Goal: Information Seeking & Learning: Learn about a topic

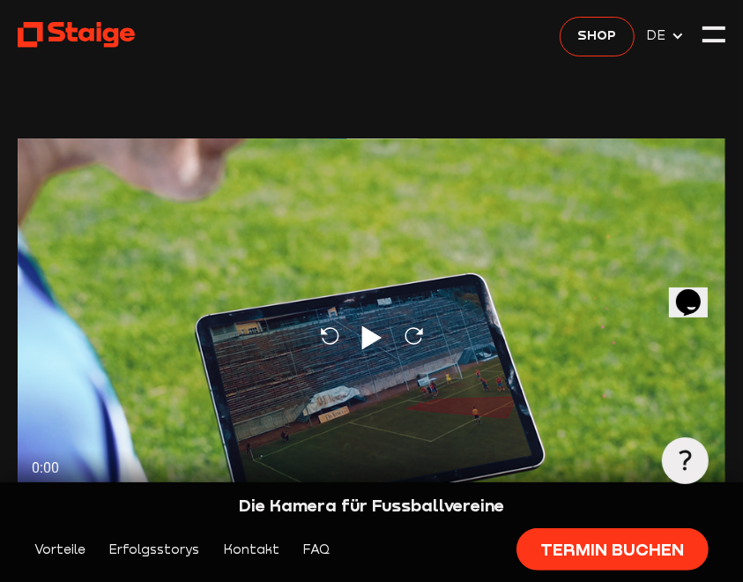
click at [565, 549] on link "Termin buchen" at bounding box center [612, 549] width 191 height 42
click at [713, 31] on div at bounding box center [714, 34] width 23 height 23
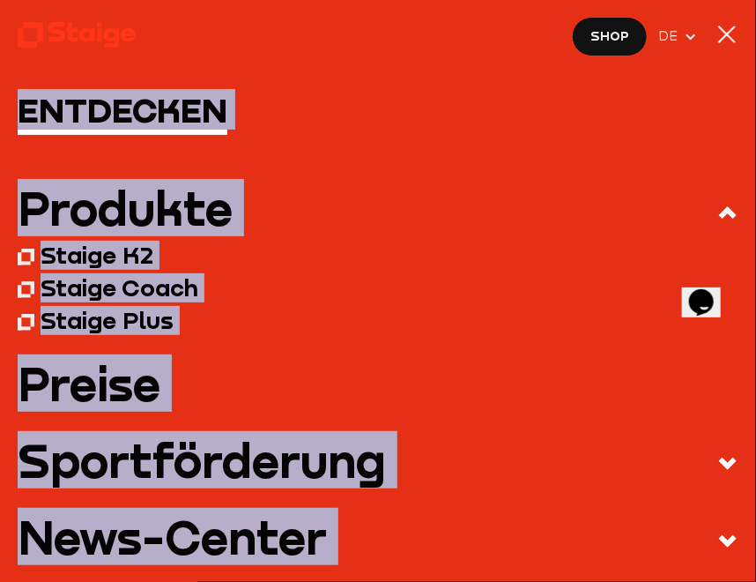
click at [90, 226] on div "Produkte" at bounding box center [125, 208] width 215 height 47
click at [0, 0] on input "Produkte" at bounding box center [0, 0] width 0 height 0
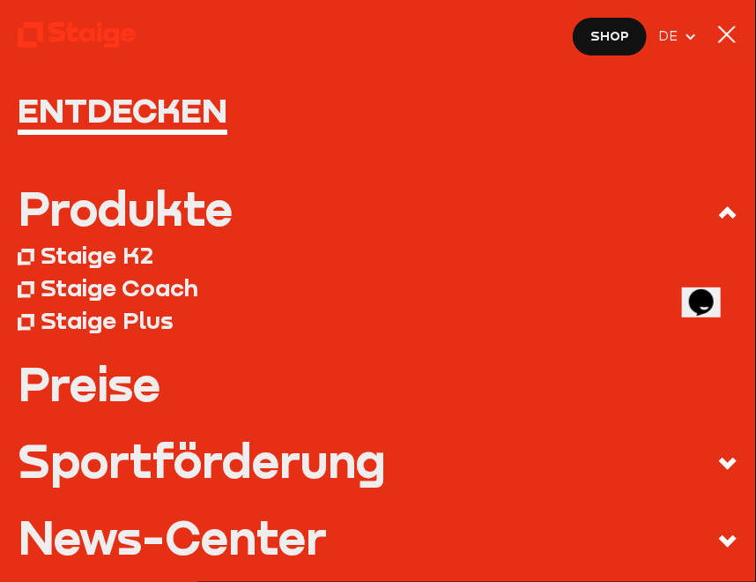
click at [88, 207] on div "Produkte" at bounding box center [125, 208] width 215 height 47
click at [0, 0] on input "Produkte" at bounding box center [0, 0] width 0 height 0
click at [90, 253] on div "Staige K2" at bounding box center [97, 255] width 113 height 29
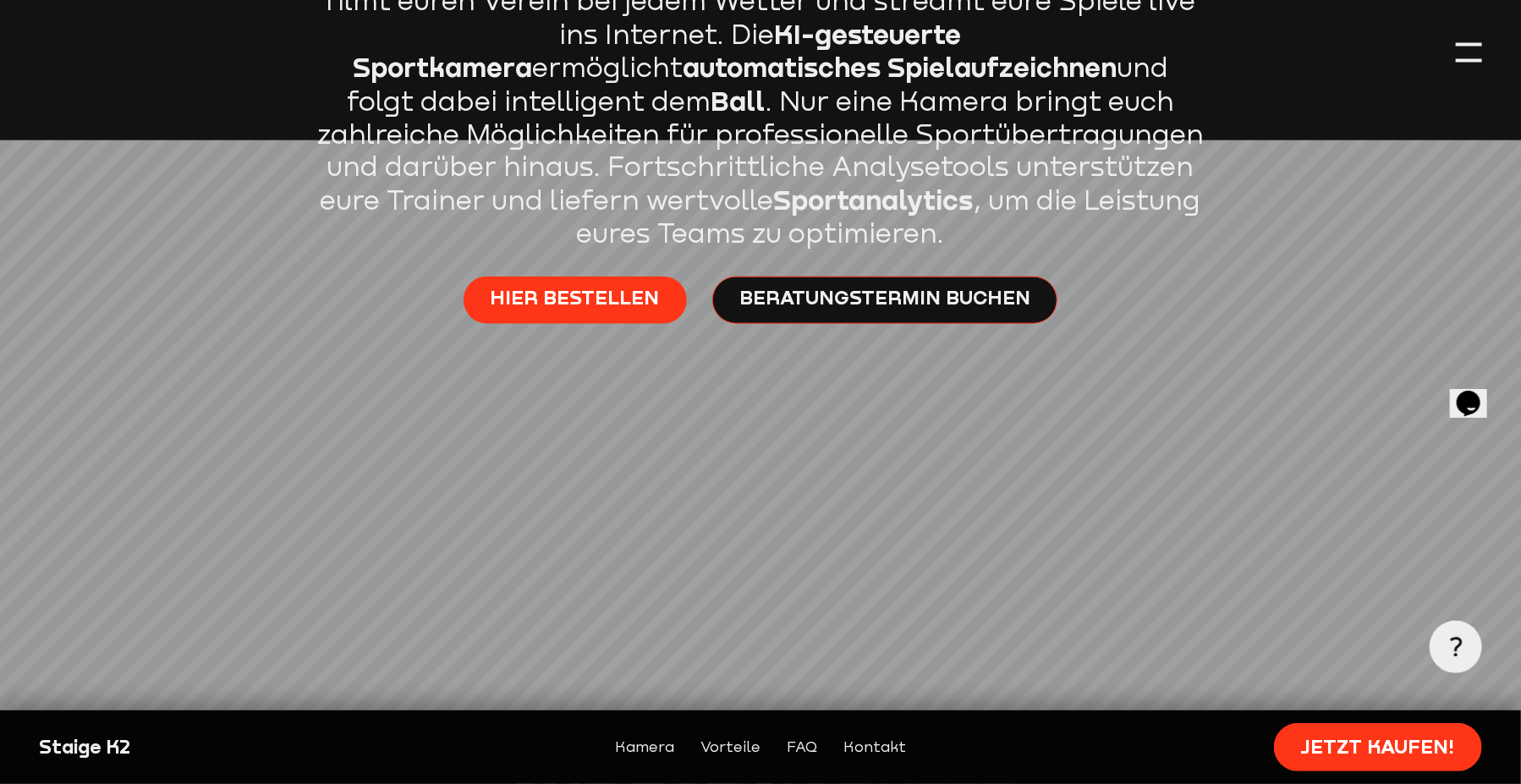
scroll to position [1184, 0]
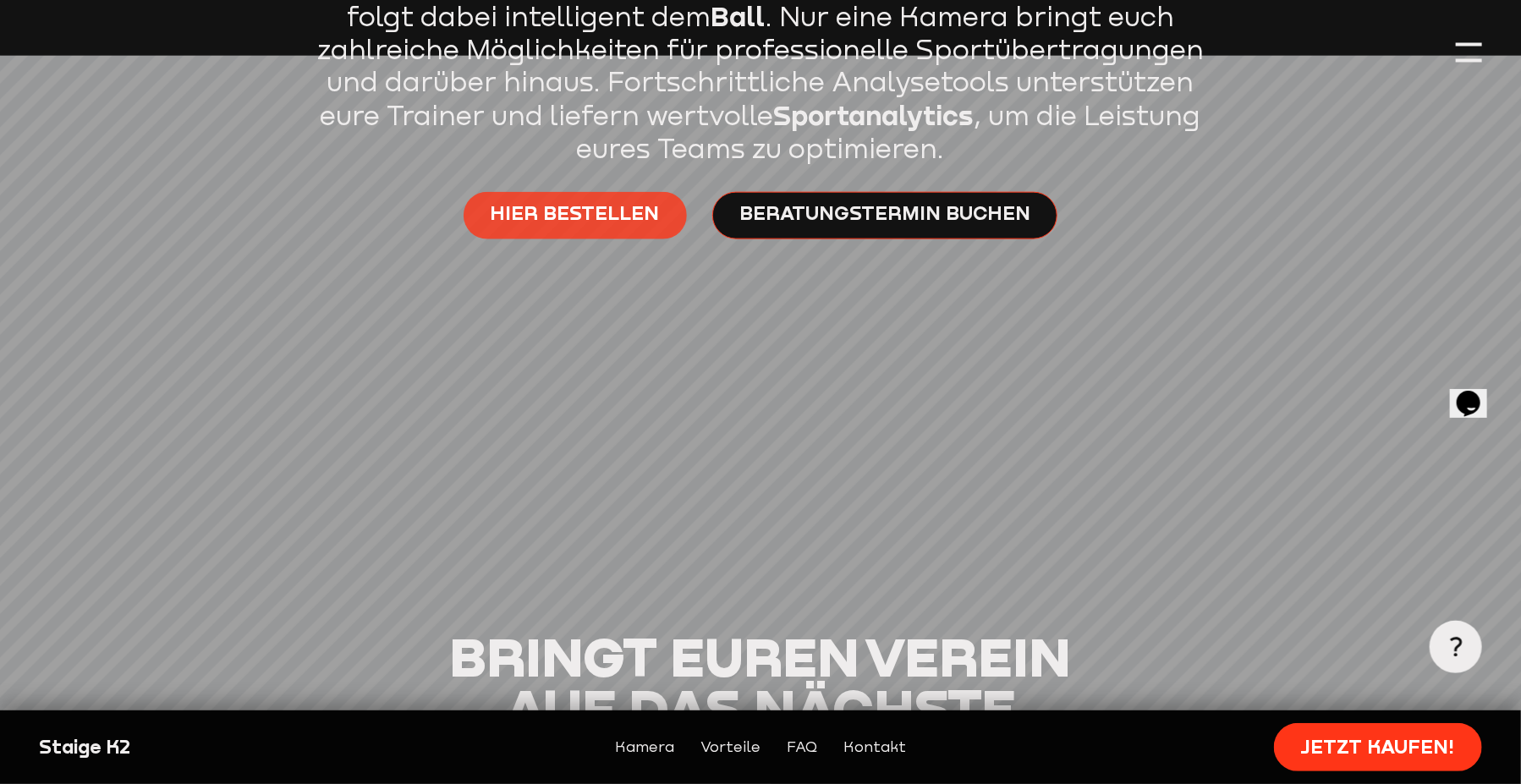
click at [550, 215] on span "Hier bestellen" at bounding box center [575, 214] width 169 height 26
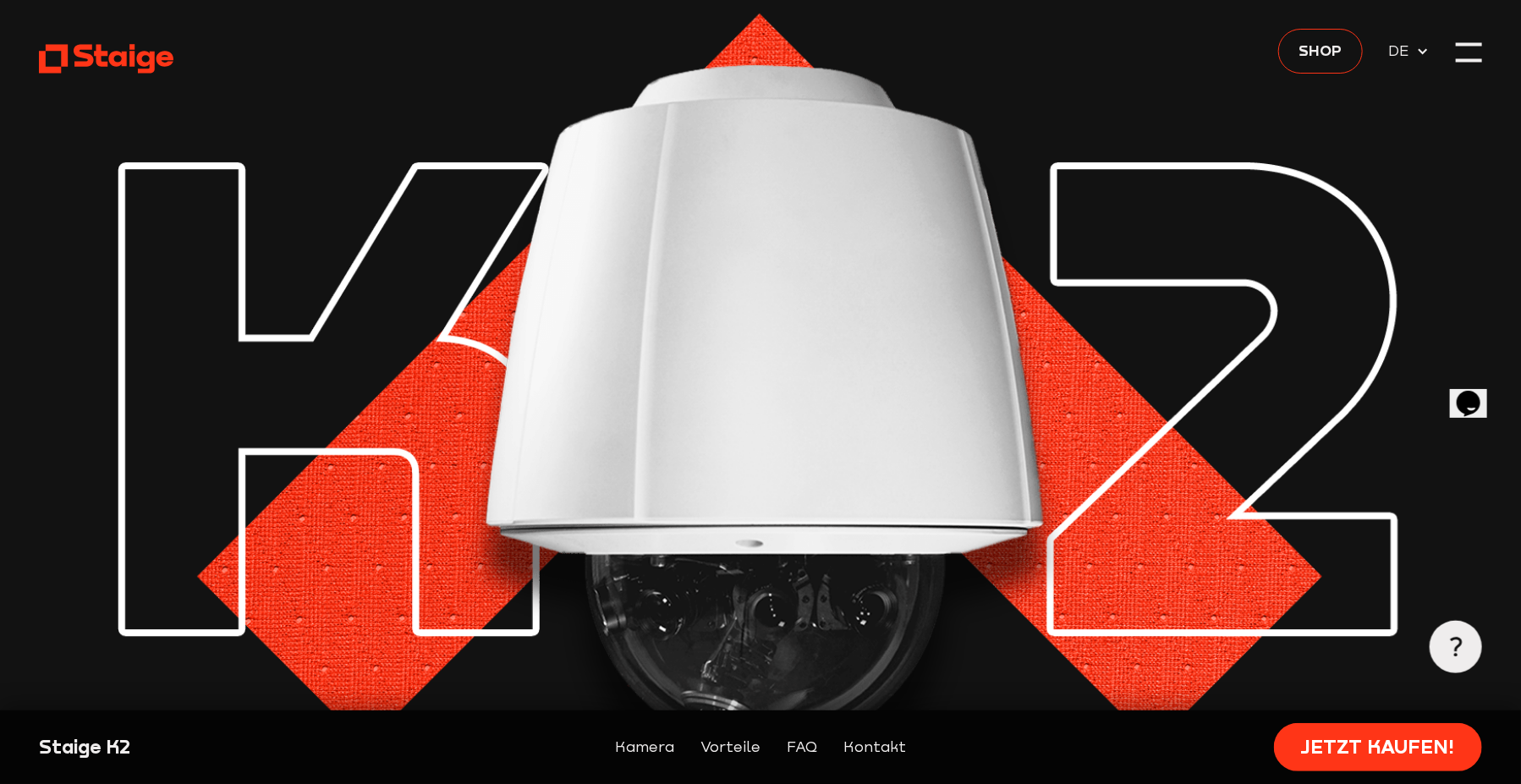
click at [108, 59] on icon at bounding box center [106, 59] width 133 height 33
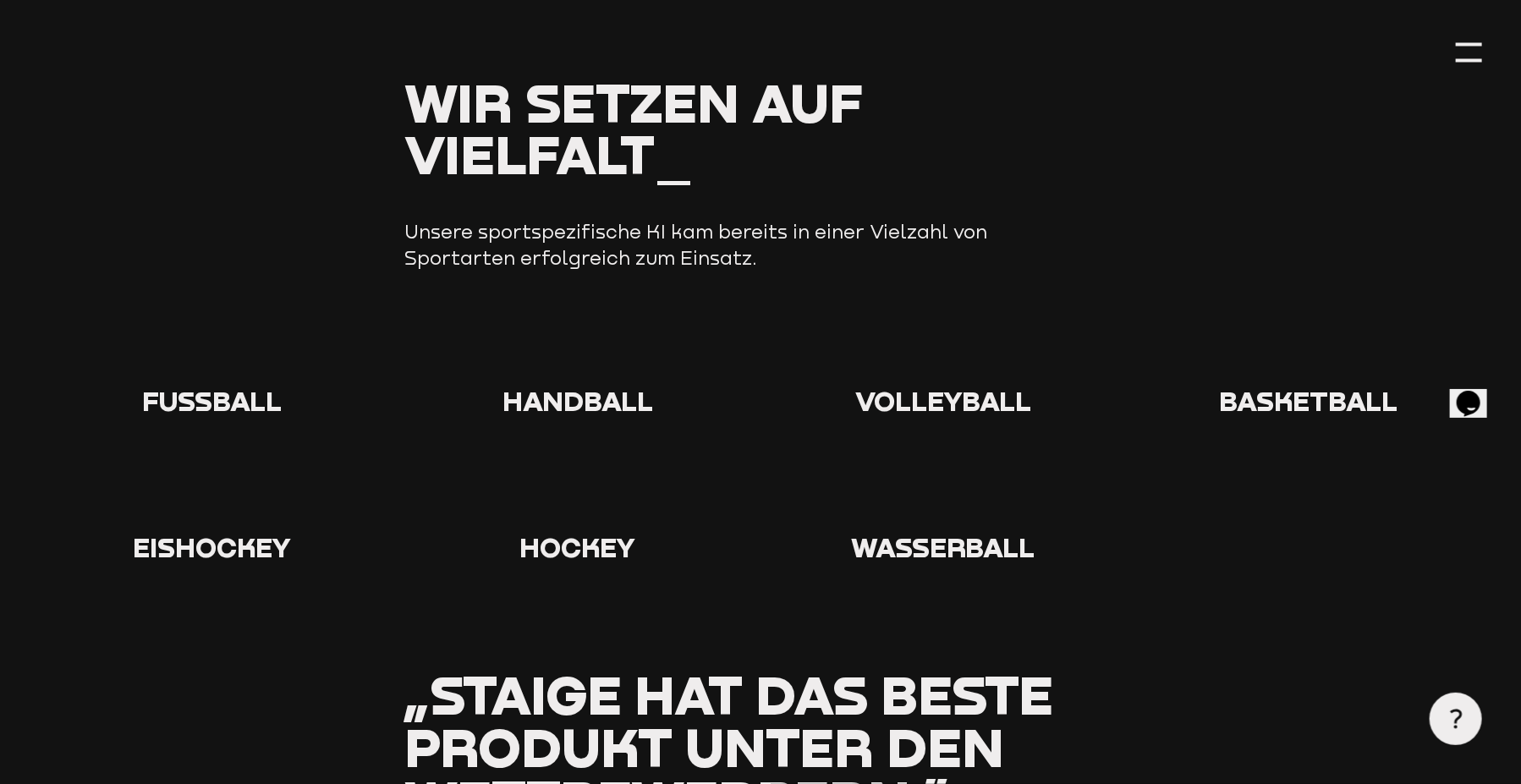
scroll to position [1777, 0]
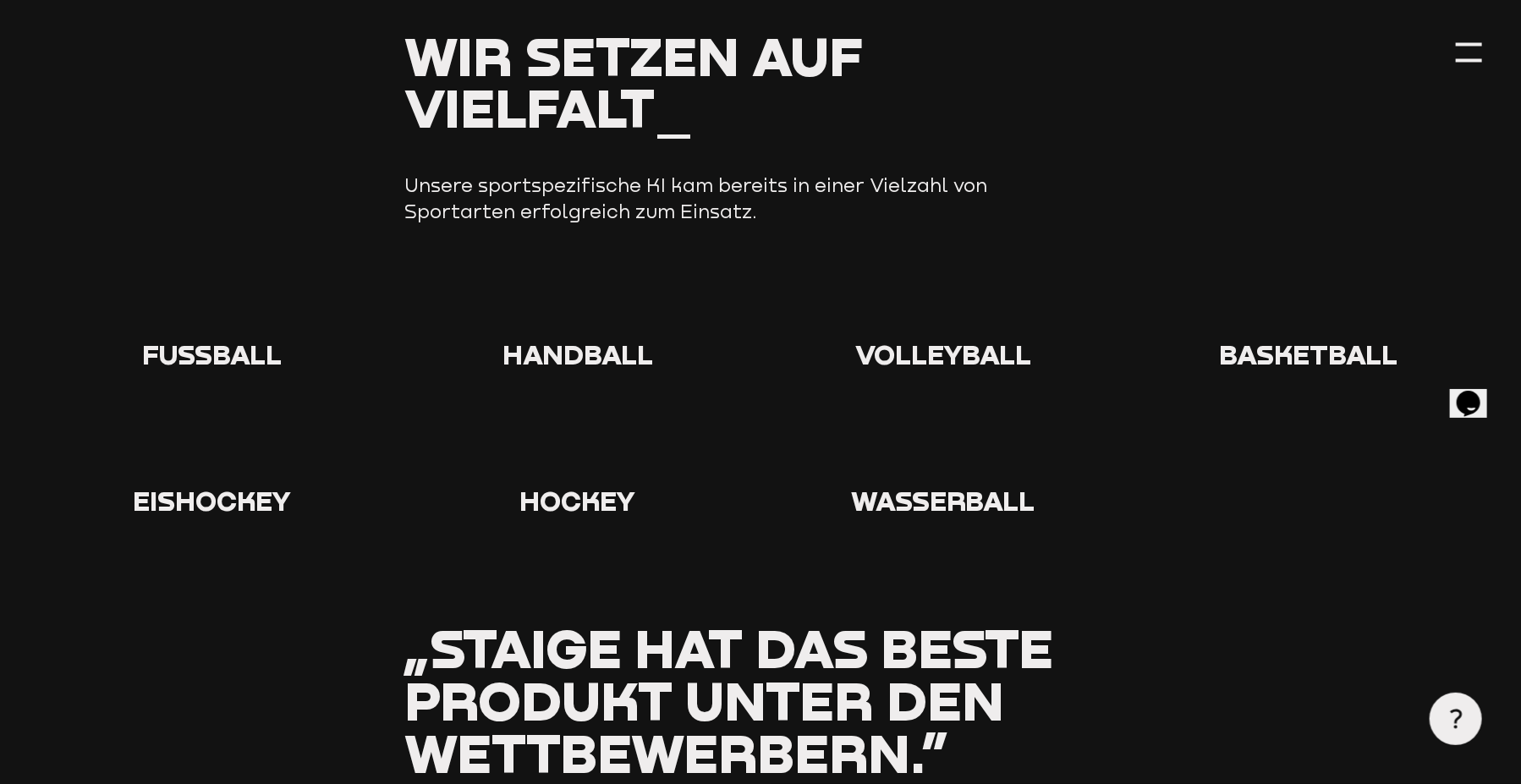
click at [218, 311] on icon at bounding box center [212, 305] width 54 height 54
click at [213, 315] on icon at bounding box center [212, 305] width 54 height 54
click at [185, 278] on use at bounding box center [185, 278] width 0 height 0
click at [211, 311] on icon at bounding box center [212, 305] width 54 height 54
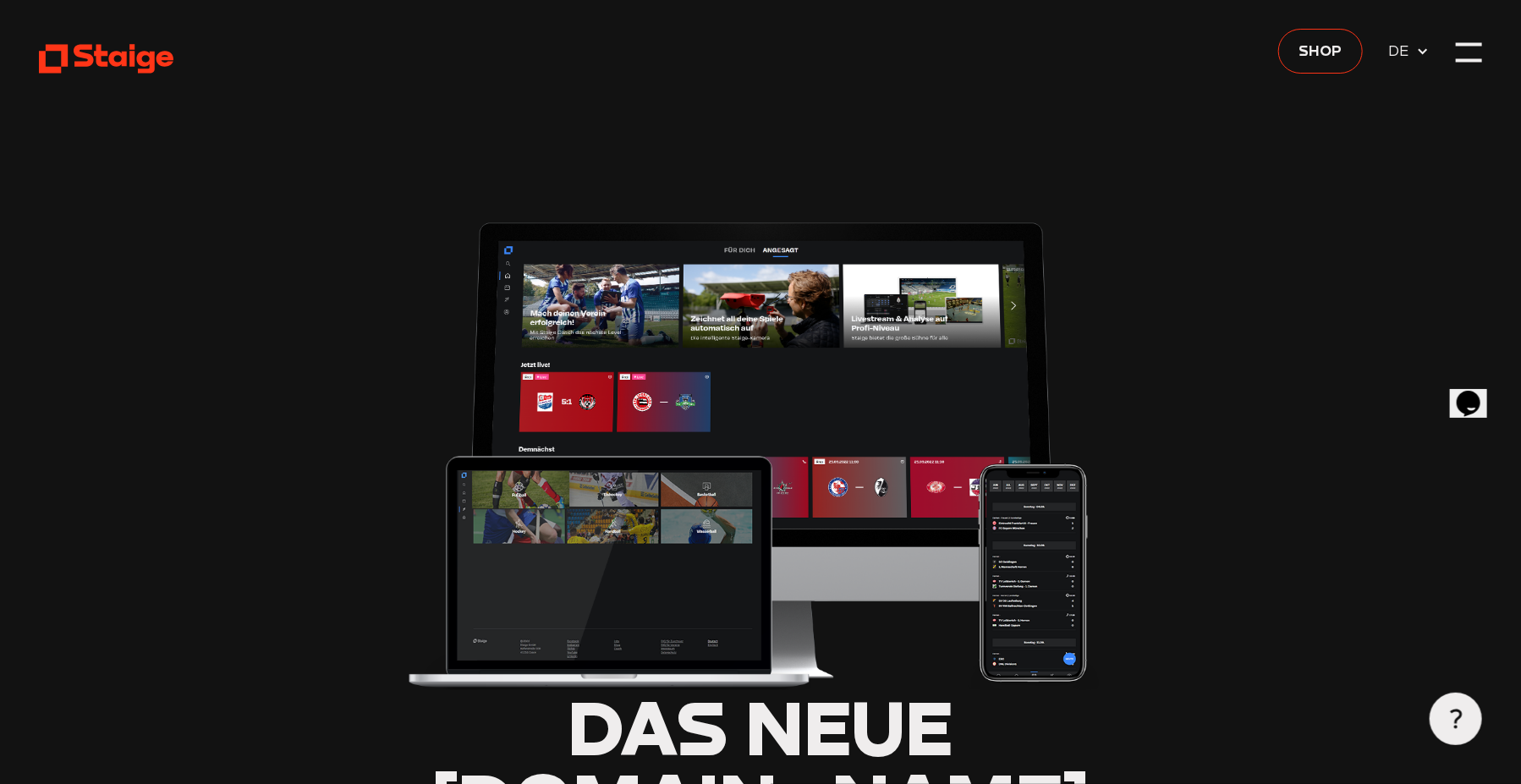
type input "0.8"
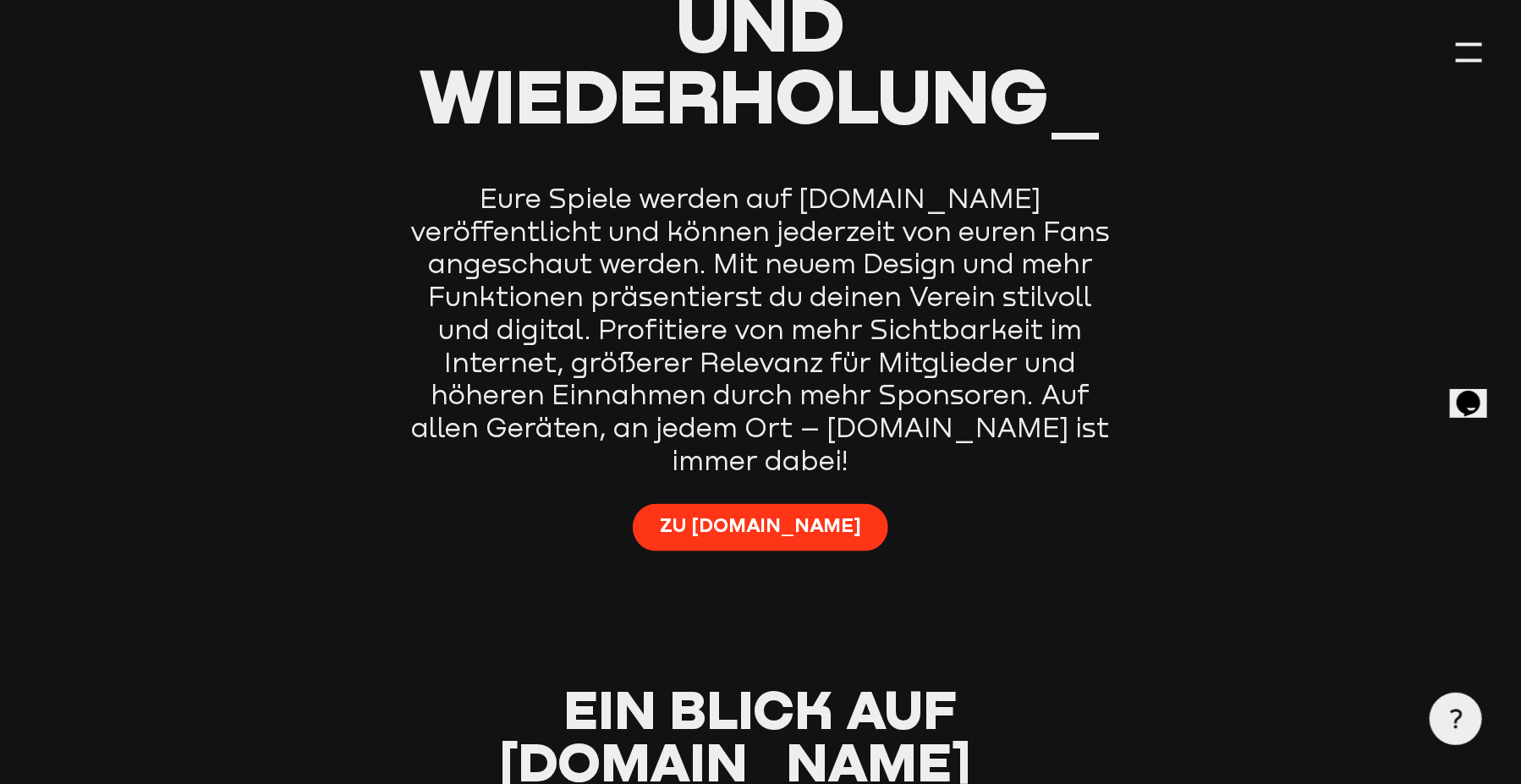
scroll to position [1100, 0]
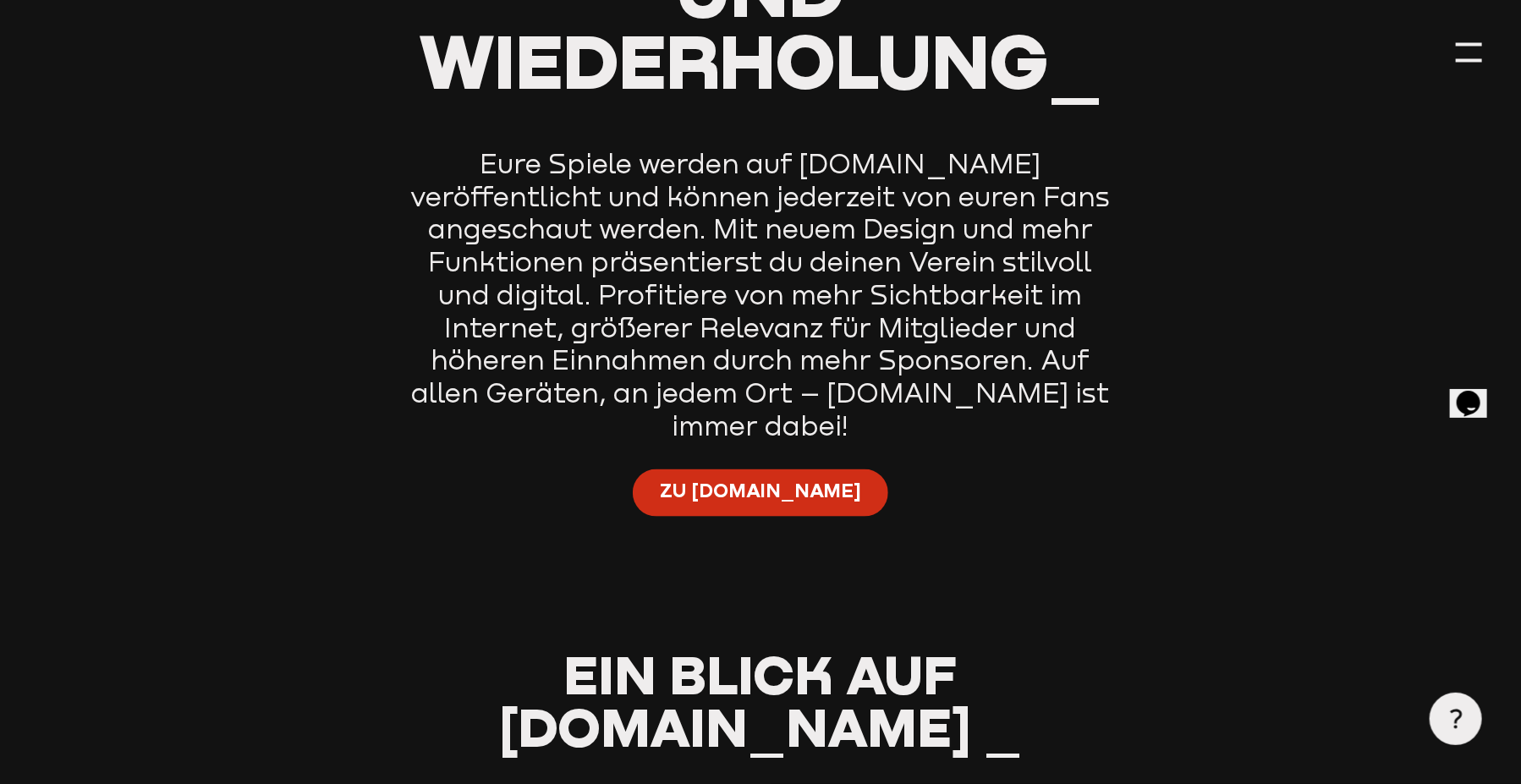
click at [766, 469] on link "Zu Staige.tv" at bounding box center [760, 492] width 255 height 47
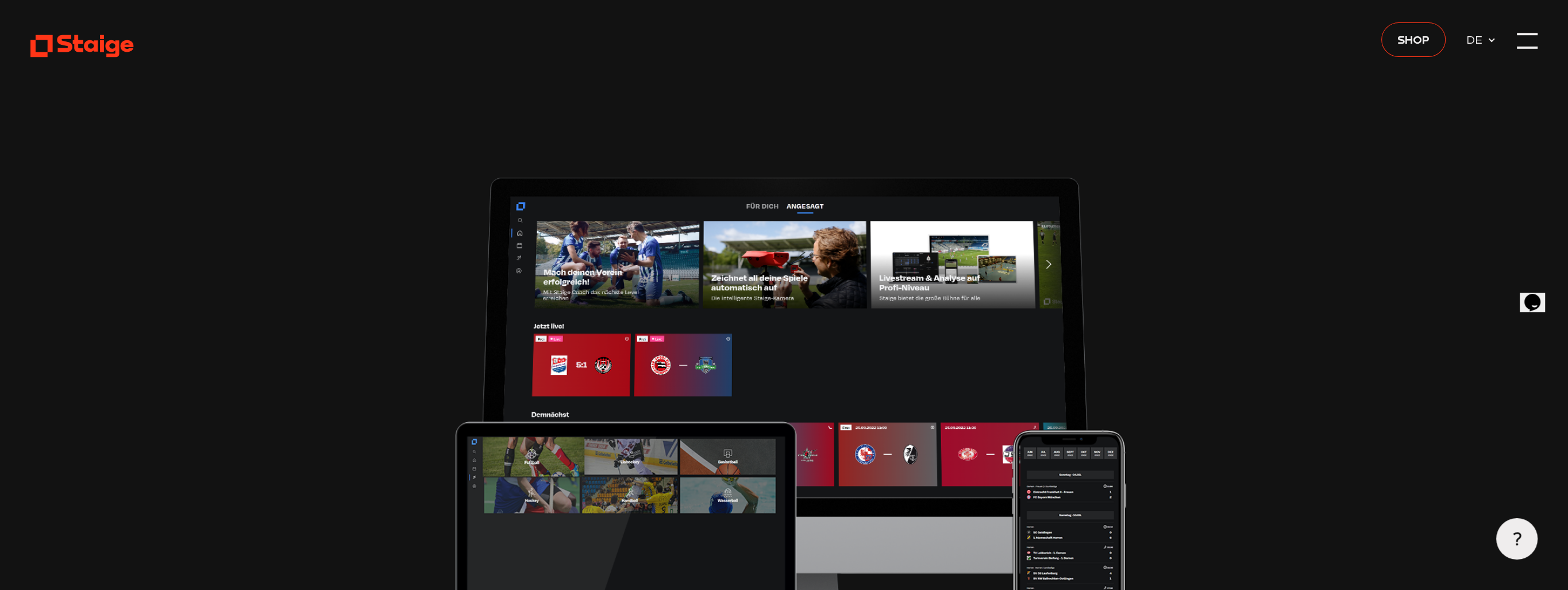
type input "0.8"
click at [96, 40] on use at bounding box center [83, 46] width 104 height 22
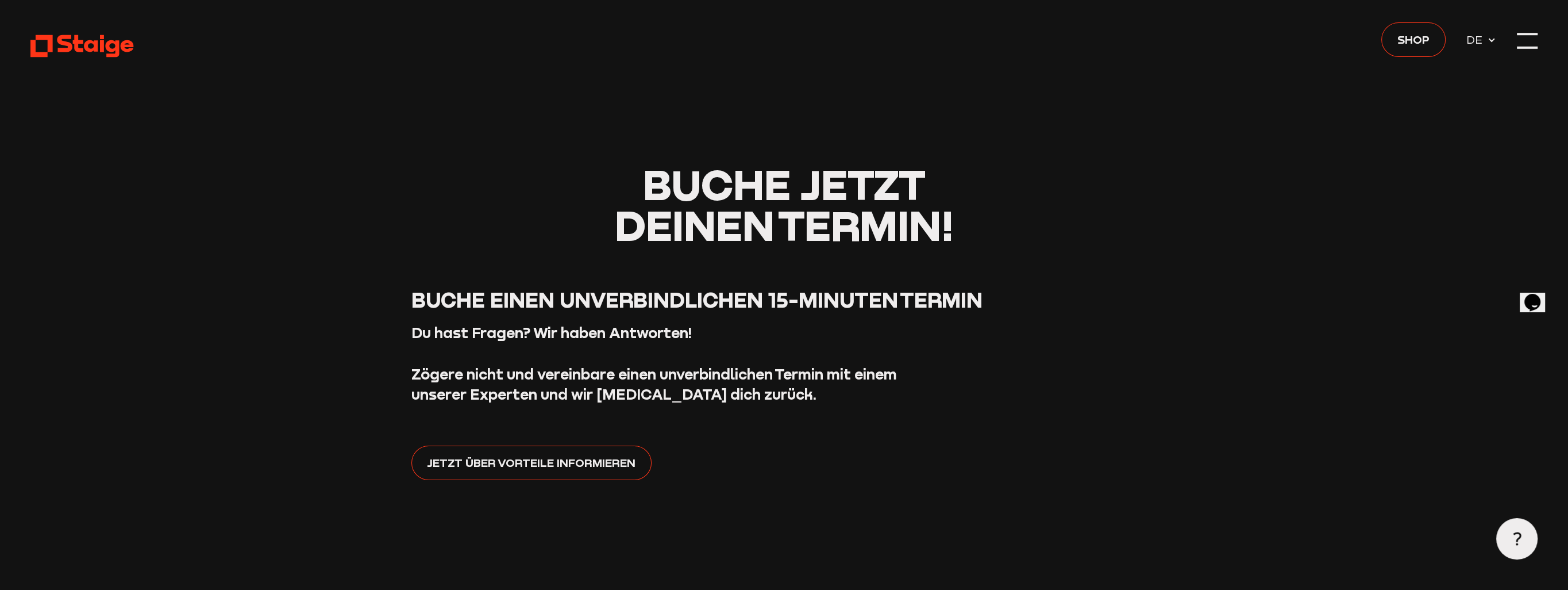
click at [53, 53] on icon at bounding box center [83, 46] width 104 height 26
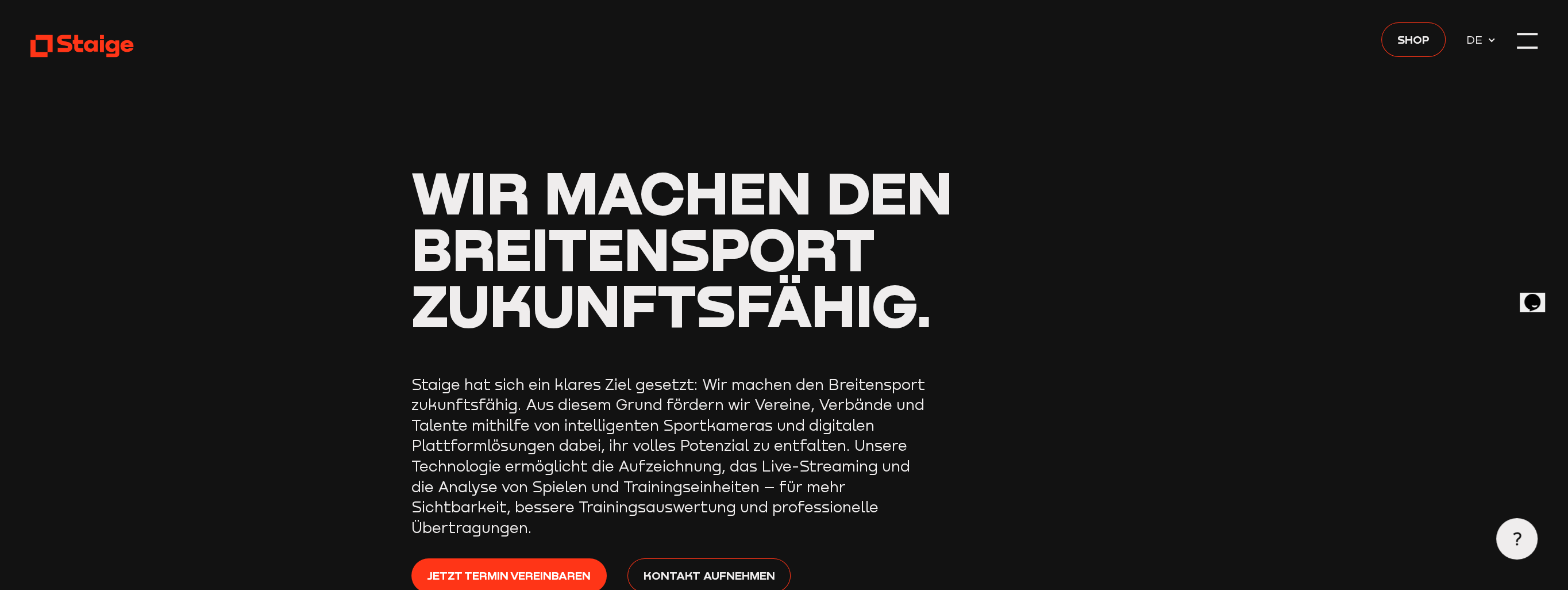
click at [1524, 41] on div at bounding box center [1528, 41] width 21 height 21
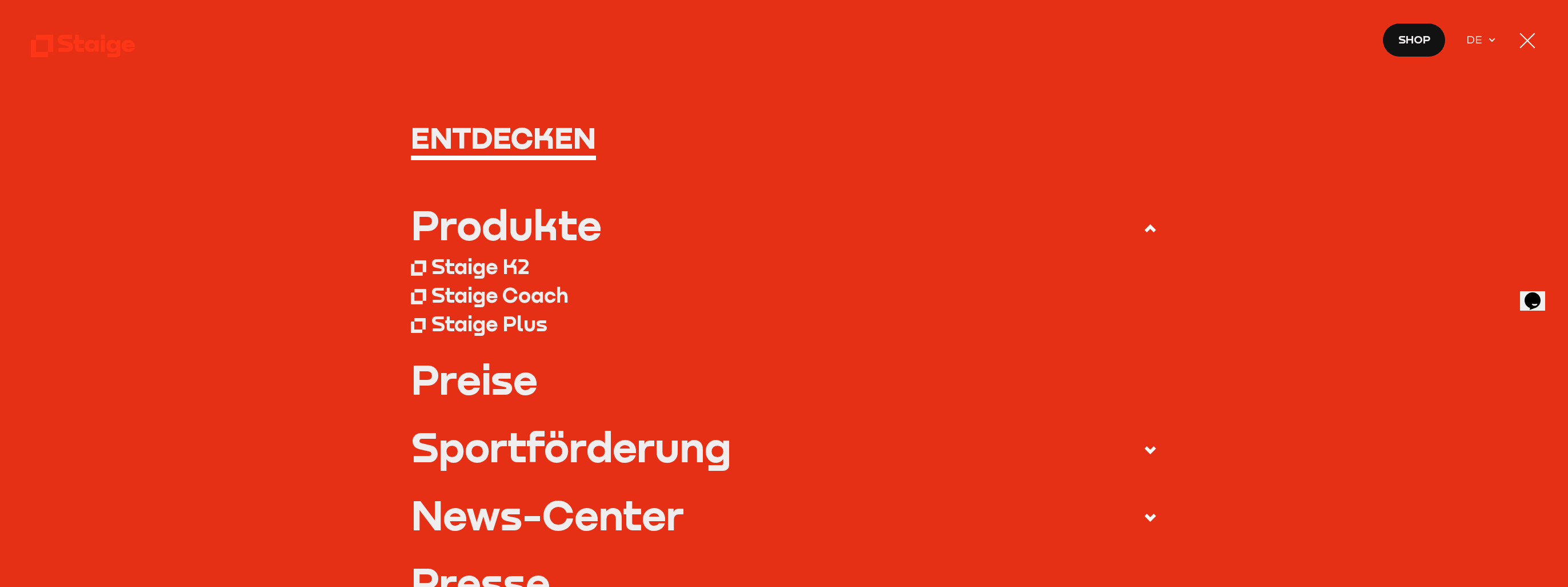
click at [502, 410] on div "Preise" at bounding box center [784, 392] width 746 height 68
click at [493, 387] on link "Preise" at bounding box center [784, 379] width 746 height 41
